Goal: Communication & Community: Participate in discussion

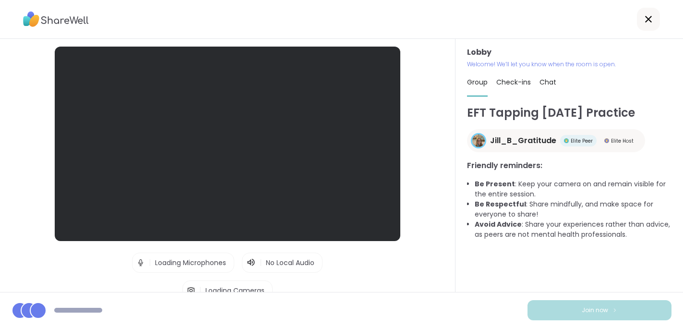
click at [451, 182] on div "Lobby | Loading Microphones | No Local Audio | Loading Cameras Test speaker and…" at bounding box center [227, 165] width 455 height 253
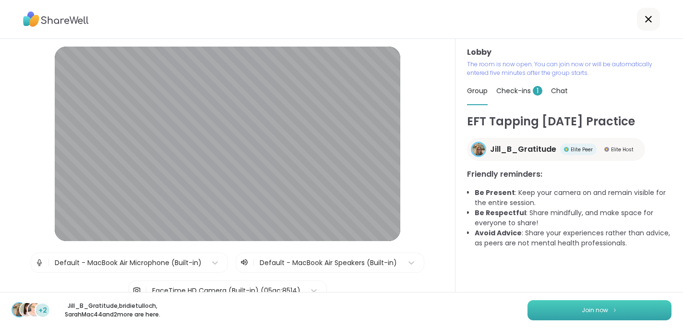
click at [585, 312] on span "Join now" at bounding box center [595, 310] width 26 height 9
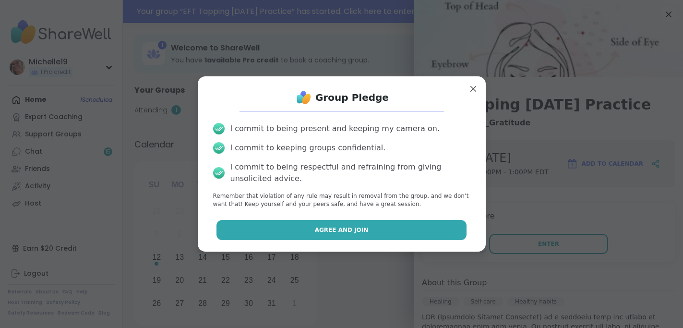
click at [426, 232] on button "Agree and Join" at bounding box center [341, 230] width 250 height 20
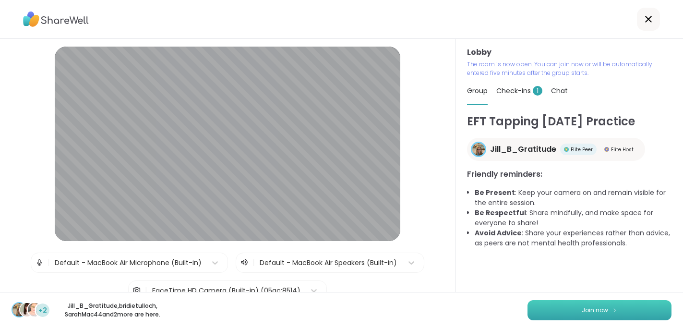
click at [583, 306] on span "Join now" at bounding box center [595, 310] width 26 height 9
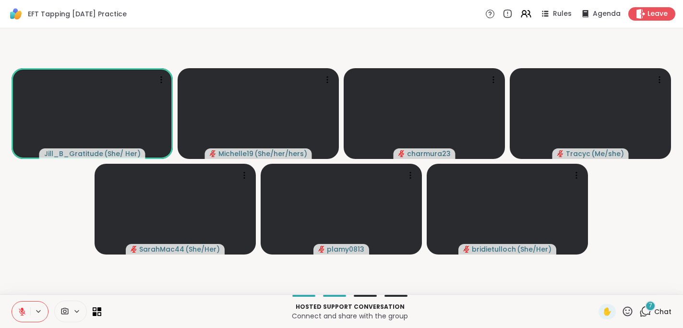
click at [650, 310] on div "7" at bounding box center [650, 305] width 11 height 11
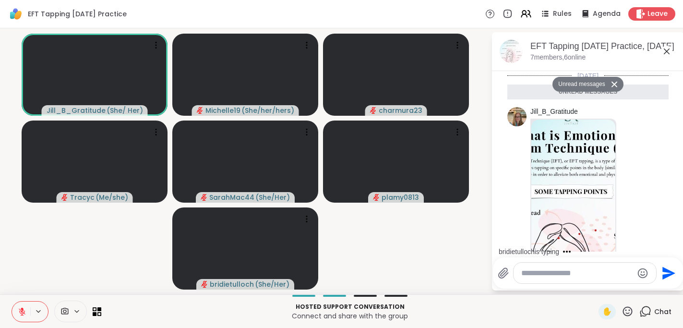
click at [539, 272] on textarea "Type your message" at bounding box center [577, 273] width 112 height 10
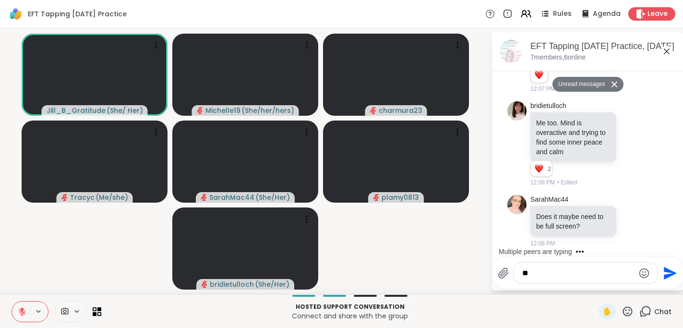
type textarea "*"
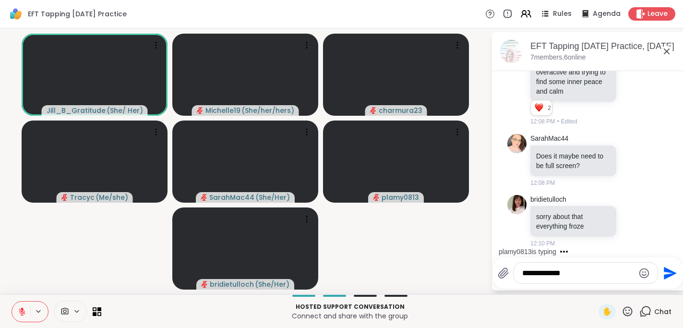
type textarea "**********"
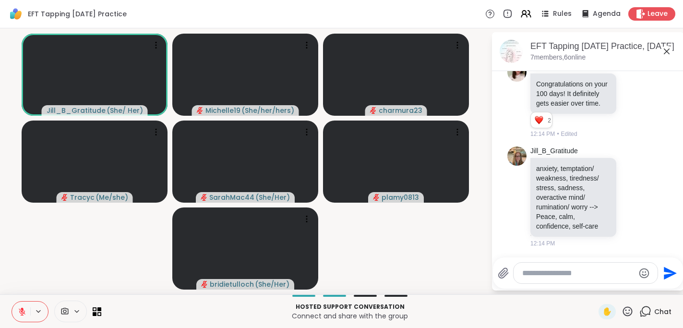
scroll to position [1290, 0]
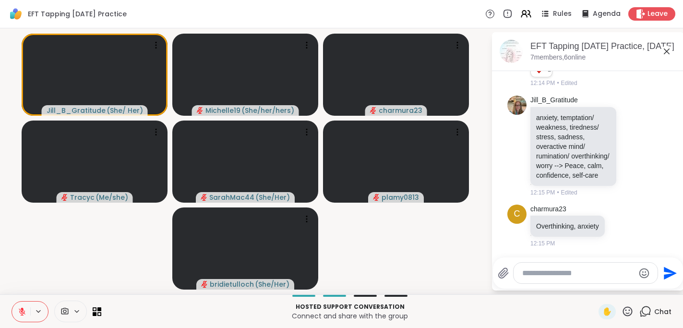
click at [666, 50] on icon at bounding box center [667, 52] width 12 height 12
